Goal: Information Seeking & Learning: Learn about a topic

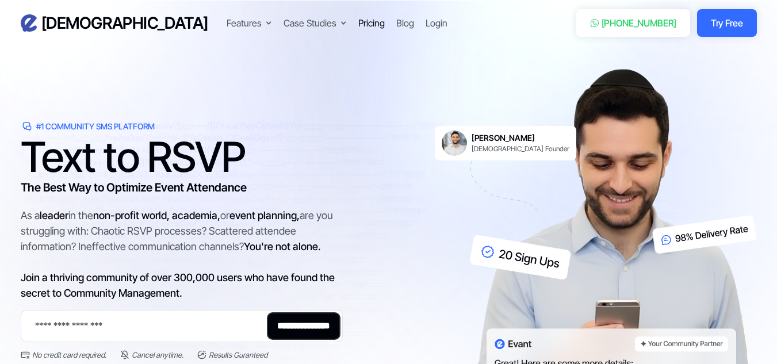
click at [358, 25] on div "Pricing" at bounding box center [371, 23] width 26 height 14
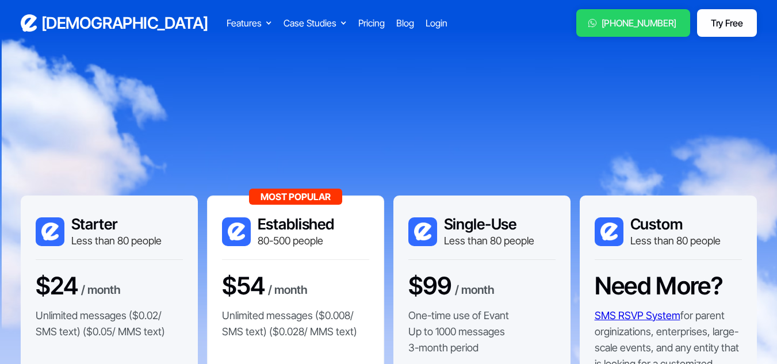
scroll to position [57, 0]
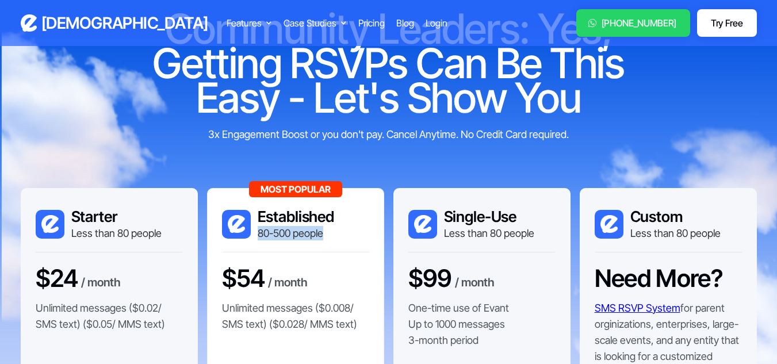
drag, startPoint x: 257, startPoint y: 233, endPoint x: 331, endPoint y: 230, distance: 73.7
click at [331, 230] on div "80-500 people" at bounding box center [296, 233] width 77 height 14
click at [329, 230] on div "80-500 people" at bounding box center [296, 233] width 77 height 14
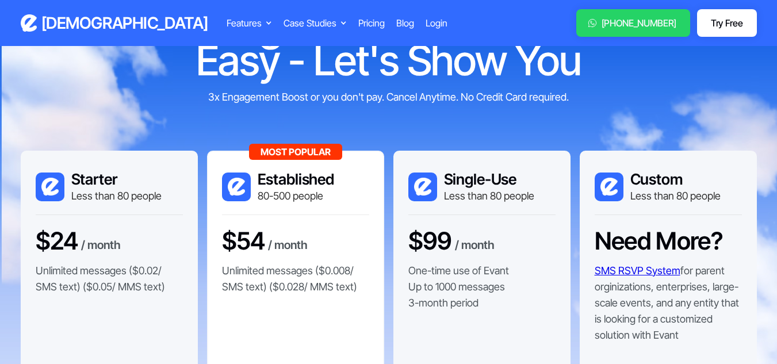
scroll to position [115, 0]
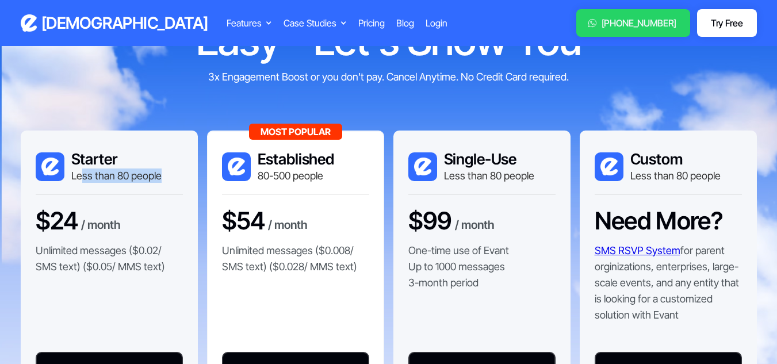
drag, startPoint x: 80, startPoint y: 179, endPoint x: 184, endPoint y: 178, distance: 104.1
click at [184, 178] on div "Starter Less than 80 people $24 / month Unlimited messages ($0.02/ SMS text) ($…" at bounding box center [109, 271] width 177 height 281
click at [153, 178] on div "Less than 80 people" at bounding box center [116, 175] width 90 height 14
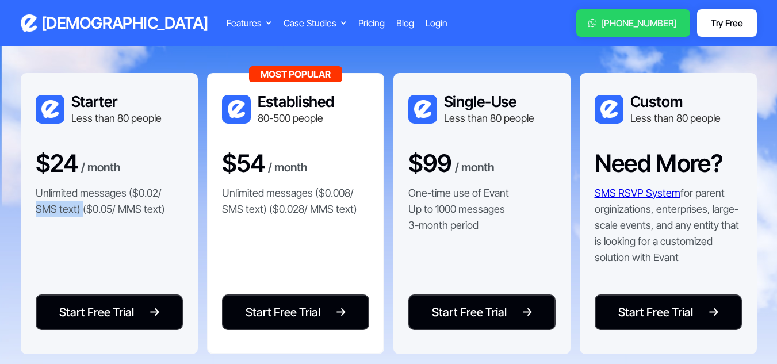
drag, startPoint x: 33, startPoint y: 209, endPoint x: 83, endPoint y: 209, distance: 49.4
click at [83, 209] on div "Starter Less than 80 people $24 / month Unlimited messages ($0.02/ SMS text) ($…" at bounding box center [109, 213] width 177 height 281
drag, startPoint x: 85, startPoint y: 207, endPoint x: 166, endPoint y: 207, distance: 80.5
click at [166, 207] on p "Unlimited messages ($0.02/ SMS text) ($0.05/ MMS text)" at bounding box center [109, 201] width 147 height 32
click at [133, 204] on p "Unlimited messages ($0.02/ SMS text) ($0.05/ MMS text)" at bounding box center [109, 201] width 147 height 32
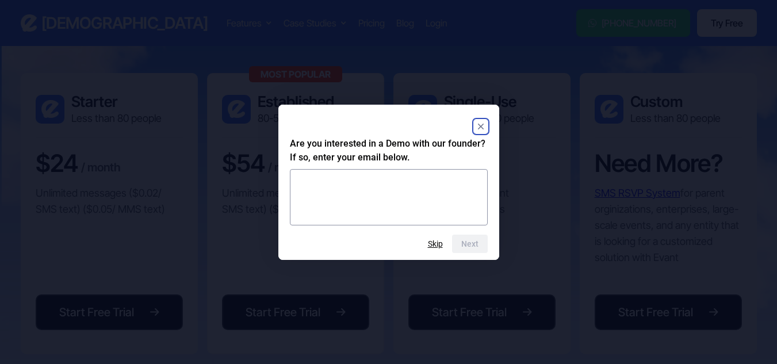
drag, startPoint x: 39, startPoint y: 194, endPoint x: 158, endPoint y: 210, distance: 120.6
click at [160, 191] on html "Evant Features Text-to-RSVP & Event Check-In Targeted Messaging & Scheduled Sen…" at bounding box center [388, 10] width 777 height 364
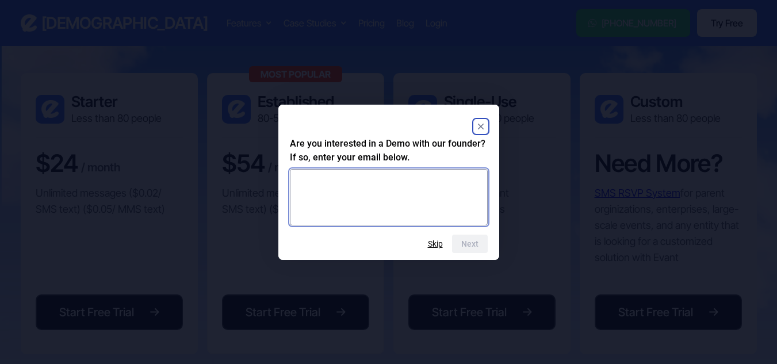
click at [381, 174] on textarea at bounding box center [389, 197] width 198 height 56
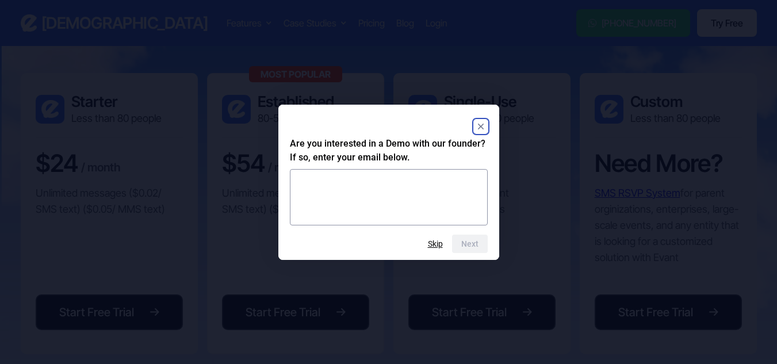
click at [486, 121] on rect "Close" at bounding box center [481, 127] width 14 height 14
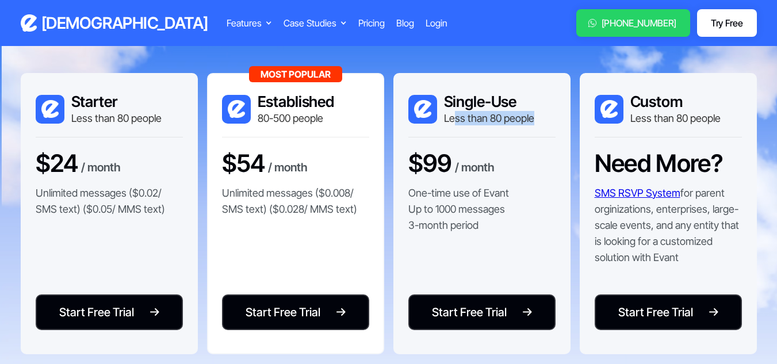
drag, startPoint x: 452, startPoint y: 117, endPoint x: 534, endPoint y: 116, distance: 82.2
click at [534, 116] on div "Single-Use Less than 80 people" at bounding box center [481, 115] width 147 height 45
click at [488, 116] on div "Less than 80 people" at bounding box center [489, 118] width 90 height 14
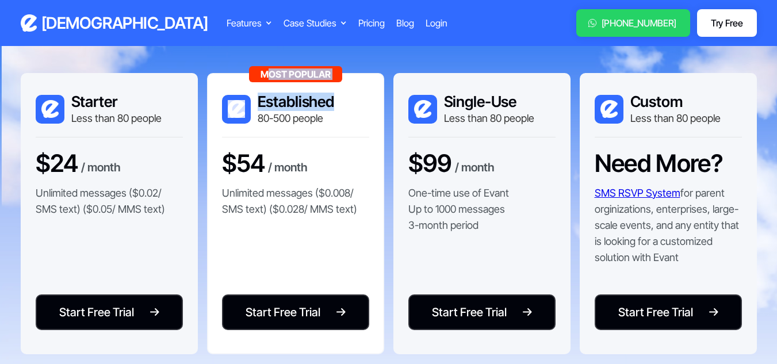
drag, startPoint x: 327, startPoint y: 74, endPoint x: 369, endPoint y: 72, distance: 42.0
click at [369, 72] on div "Community Leaders: Yes, Getting RSVPs Can Be This Easy - Let's Show You 3x Enga…" at bounding box center [389, 169] width 736 height 682
click at [290, 70] on div "Most Popular" at bounding box center [295, 74] width 93 height 16
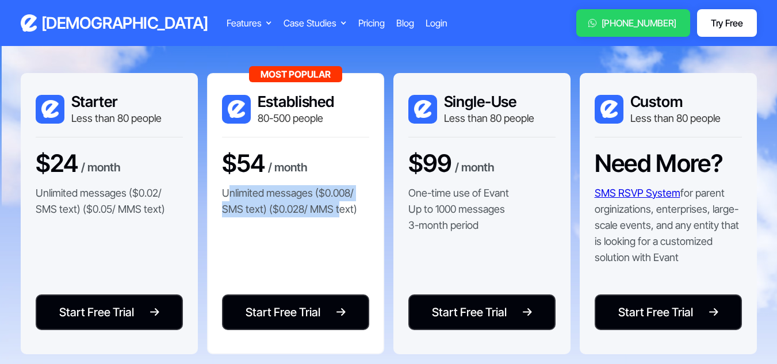
drag, startPoint x: 229, startPoint y: 190, endPoint x: 339, endPoint y: 218, distance: 114.1
click at [339, 218] on div "$54 / month Unlimited messages ($0.008/ SMS text) ($0.028/ MMS text)" at bounding box center [295, 188] width 147 height 79
click at [335, 217] on p "Unlimited messages ($0.008/ SMS text) ($0.028/ MMS text)" at bounding box center [295, 201] width 147 height 32
drag, startPoint x: 223, startPoint y: 192, endPoint x: 381, endPoint y: 202, distance: 158.4
click at [381, 202] on div "Most Popular Established 80-500 people $54 / month Unlimited messages ($0.008/ …" at bounding box center [295, 213] width 177 height 281
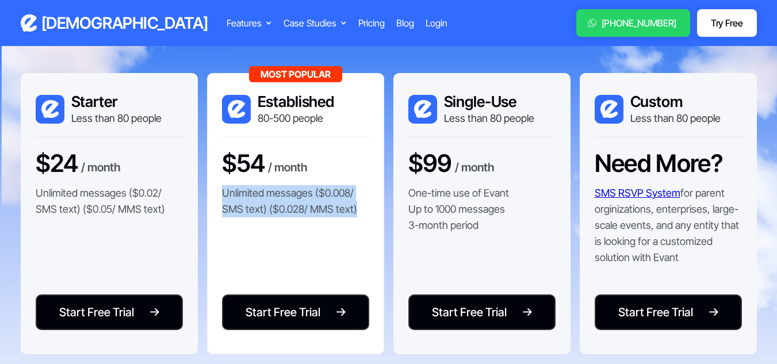
click at [293, 204] on p "Unlimited messages ($0.008/ SMS text) ($0.028/ MMS text)" at bounding box center [295, 201] width 147 height 32
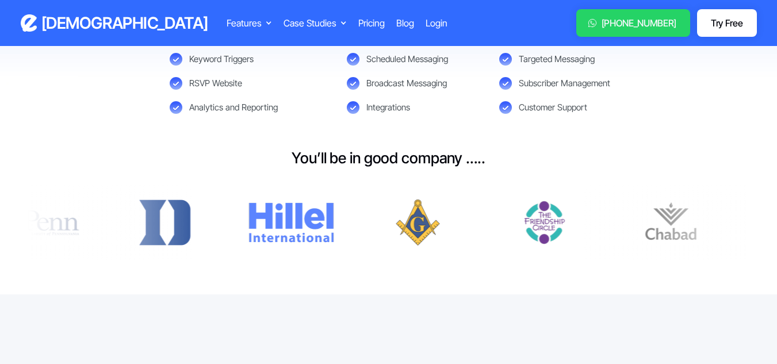
scroll to position [575, 0]
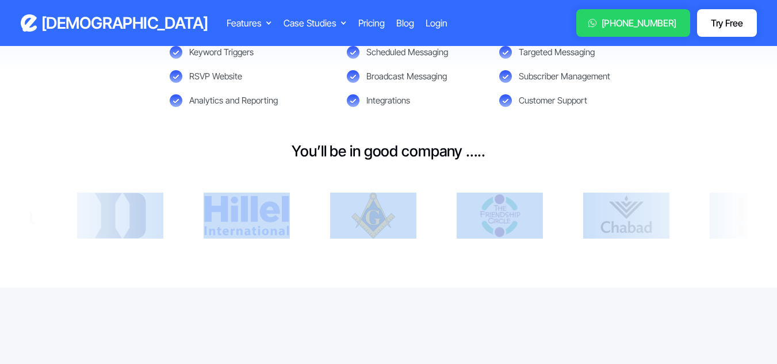
drag, startPoint x: 632, startPoint y: 220, endPoint x: 206, endPoint y: 220, distance: 426.0
click at [209, 220] on div at bounding box center [389, 215] width 736 height 75
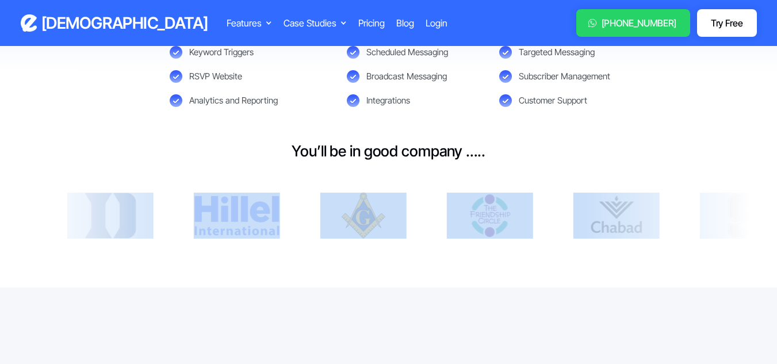
click at [206, 220] on img at bounding box center [236, 216] width 86 height 46
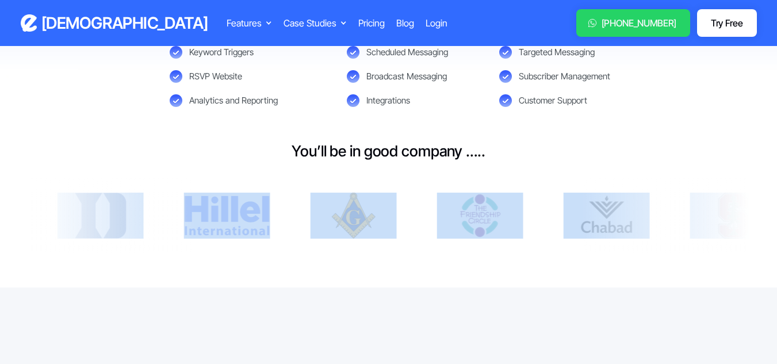
click at [298, 214] on div at bounding box center [372, 216] width 885 height 46
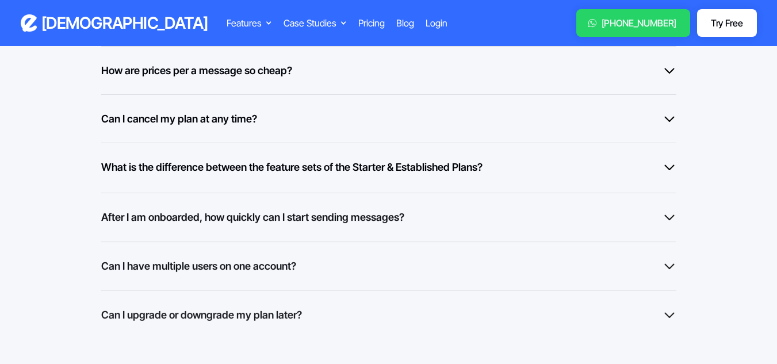
scroll to position [920, 0]
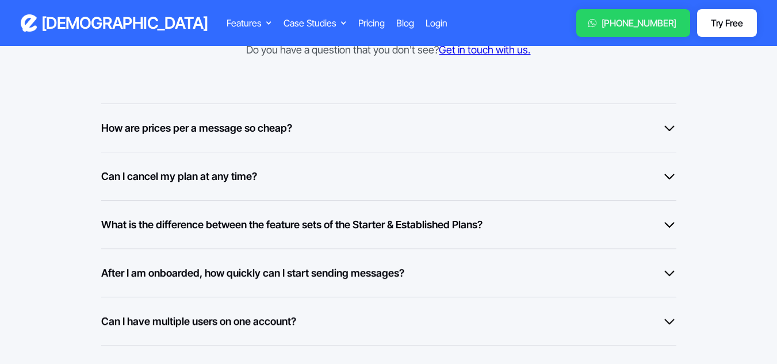
click at [218, 126] on h6 "How are prices per a message so cheap?" at bounding box center [196, 128] width 191 height 16
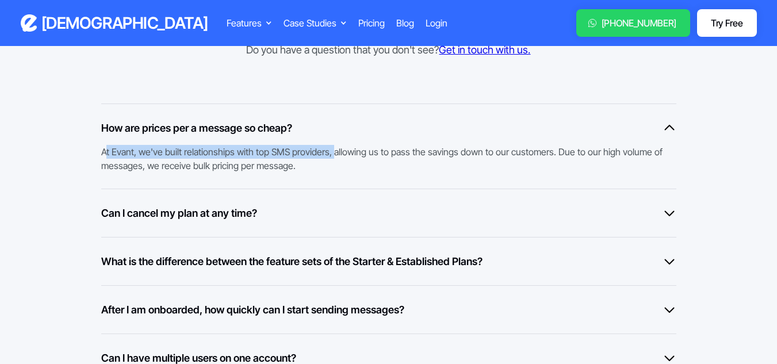
drag, startPoint x: 106, startPoint y: 152, endPoint x: 331, endPoint y: 153, distance: 224.8
click at [331, 152] on div "At Evant, we've built relationships with top SMS providers, allowing us to pass…" at bounding box center [382, 154] width 563 height 37
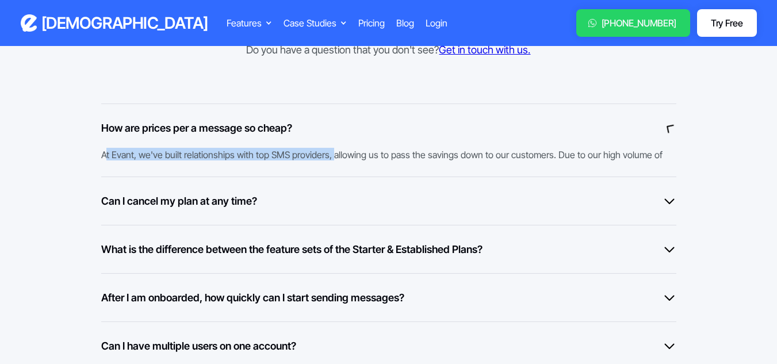
click at [331, 153] on div "How are prices per a message so cheap? At Evant, we've built relationships with…" at bounding box center [388, 140] width 575 height 74
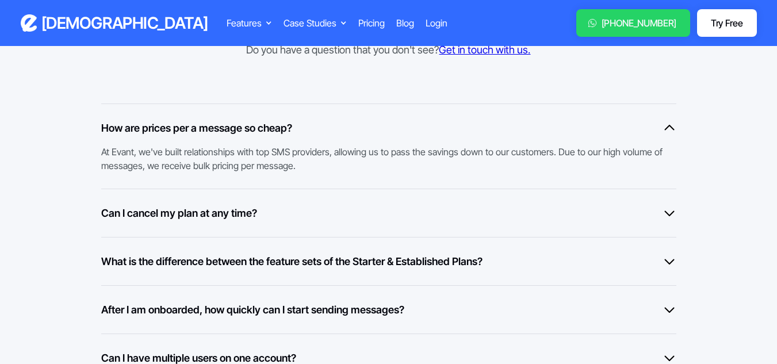
click at [234, 218] on h6 "Can I cancel my plan at any time?" at bounding box center [179, 213] width 156 height 16
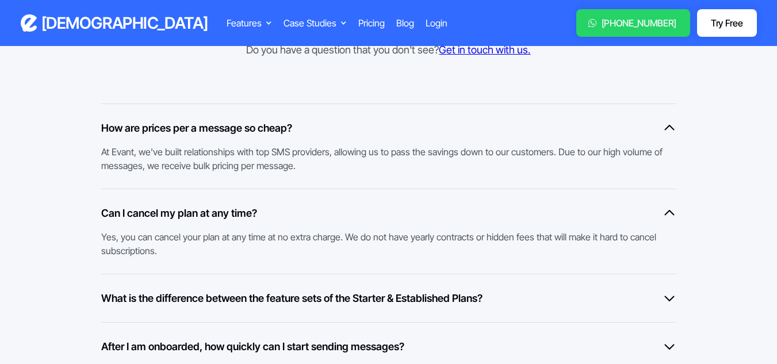
scroll to position [1035, 0]
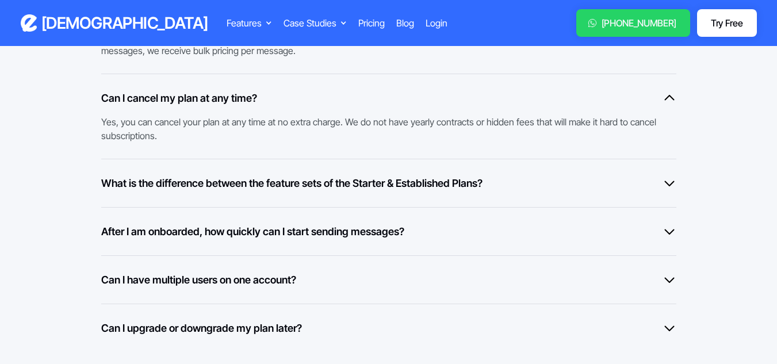
click at [250, 190] on h6 "What is the difference between the feature sets of the Starter & Established Pl…" at bounding box center [291, 183] width 381 height 16
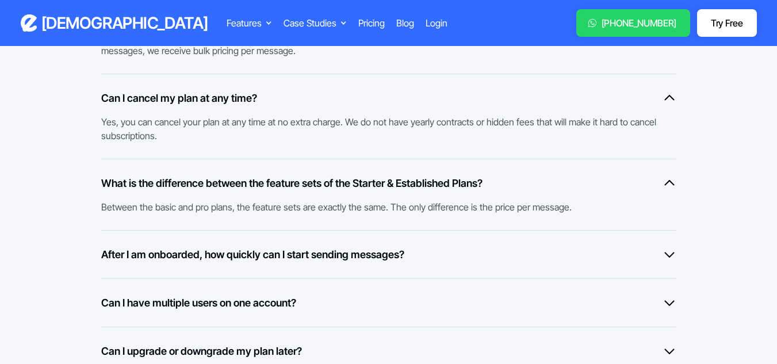
scroll to position [1092, 0]
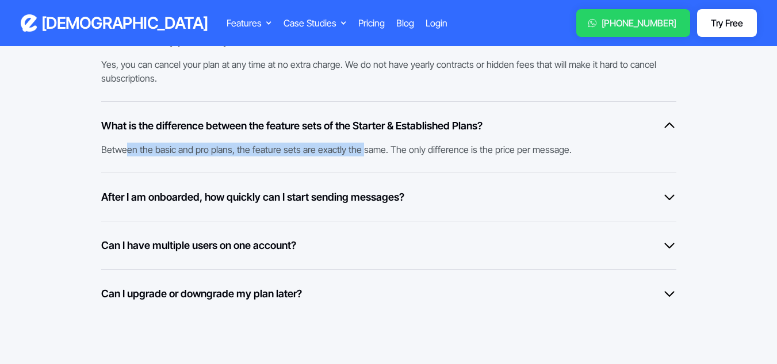
drag, startPoint x: 128, startPoint y: 153, endPoint x: 309, endPoint y: 147, distance: 181.8
click at [357, 147] on div "Between the basic and pro plans, the feature sets are exactly the same. The onl…" at bounding box center [382, 144] width 563 height 23
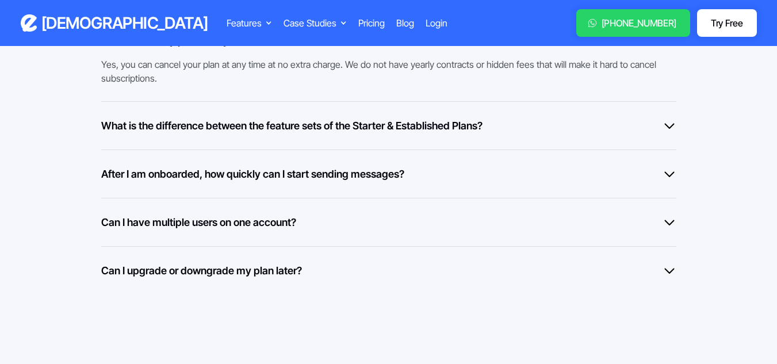
click at [268, 147] on div "What is the difference between the feature sets of the Starter & Established Pl…" at bounding box center [388, 125] width 575 height 48
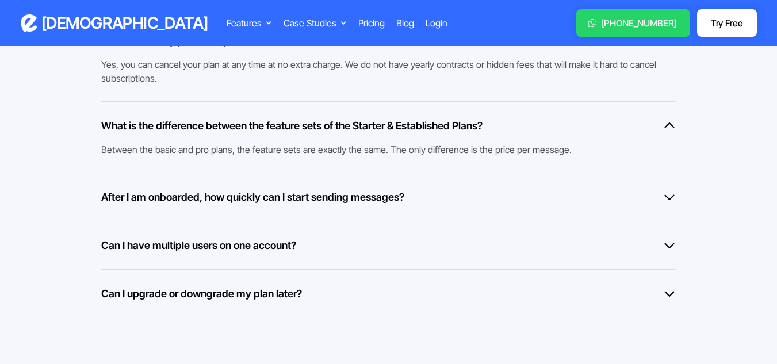
click at [377, 190] on h6 "After I am onboarded, how quickly can I start sending messages?" at bounding box center [252, 197] width 303 height 16
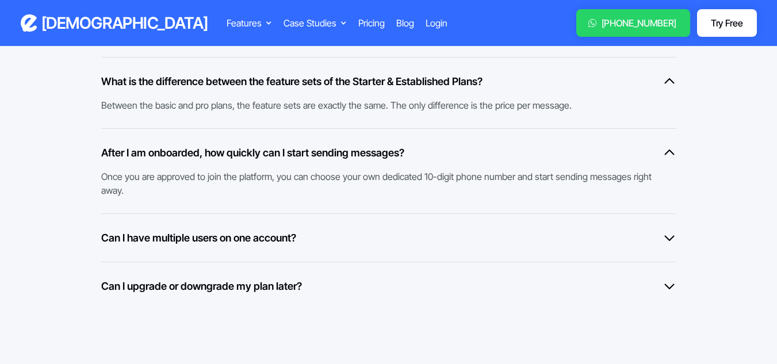
scroll to position [1150, 0]
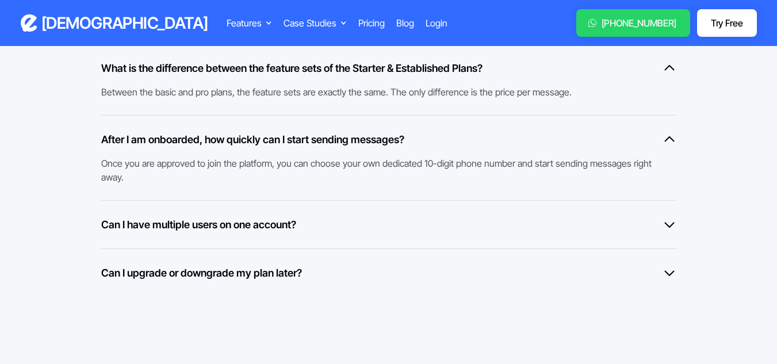
click at [247, 232] on h6 "Can I have multiple users on one account?" at bounding box center [198, 225] width 195 height 16
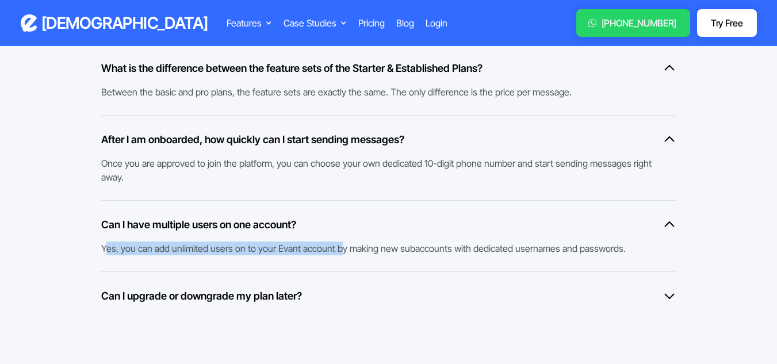
drag, startPoint x: 104, startPoint y: 251, endPoint x: 337, endPoint y: 253, distance: 233.4
click at [337, 253] on div "Yes, you can add unlimited users on to your Evant account by making new subacco…" at bounding box center [382, 243] width 563 height 23
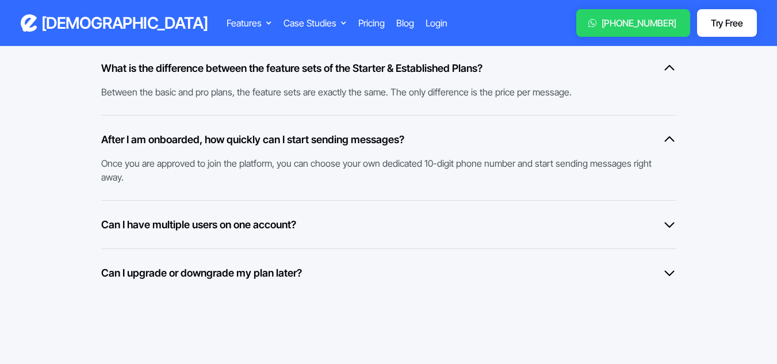
click at [260, 248] on div "Can I upgrade or downgrade my plan later? Yes, if you feel that you want to cha…" at bounding box center [388, 272] width 575 height 48
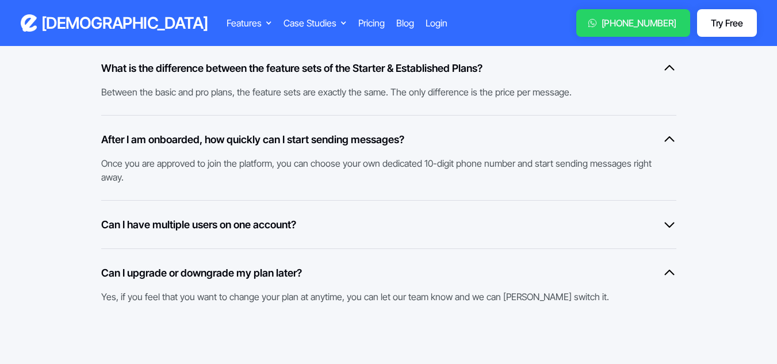
click at [245, 244] on div "Can I have multiple users on one account? Yes, you can add unlimited users on t…" at bounding box center [388, 224] width 575 height 48
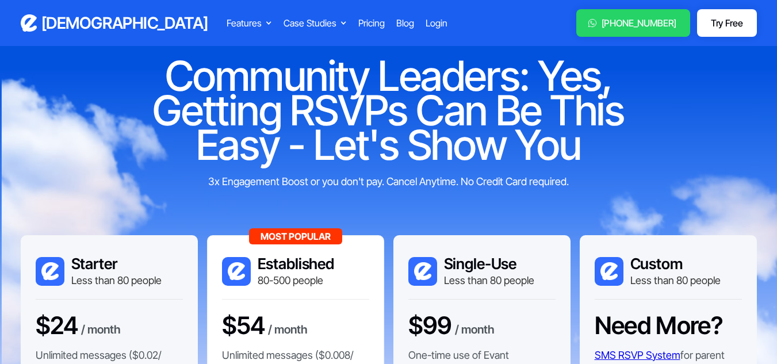
scroll to position [0, 0]
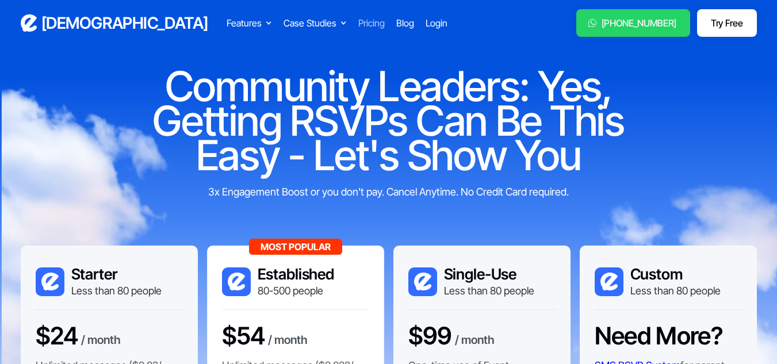
click at [358, 20] on div "Pricing" at bounding box center [371, 23] width 26 height 14
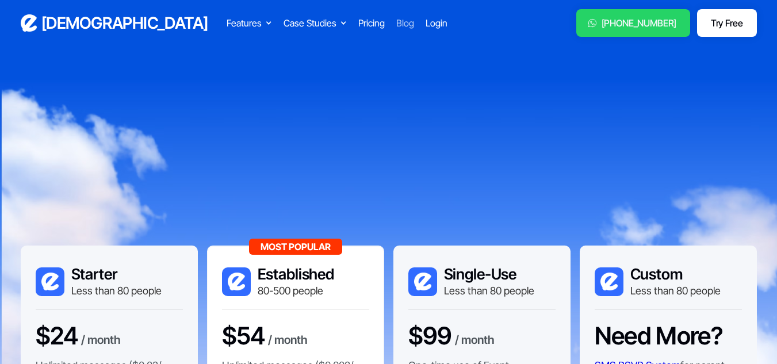
click at [396, 28] on div "Blog" at bounding box center [405, 23] width 18 height 14
